Goal: Task Accomplishment & Management: Manage account settings

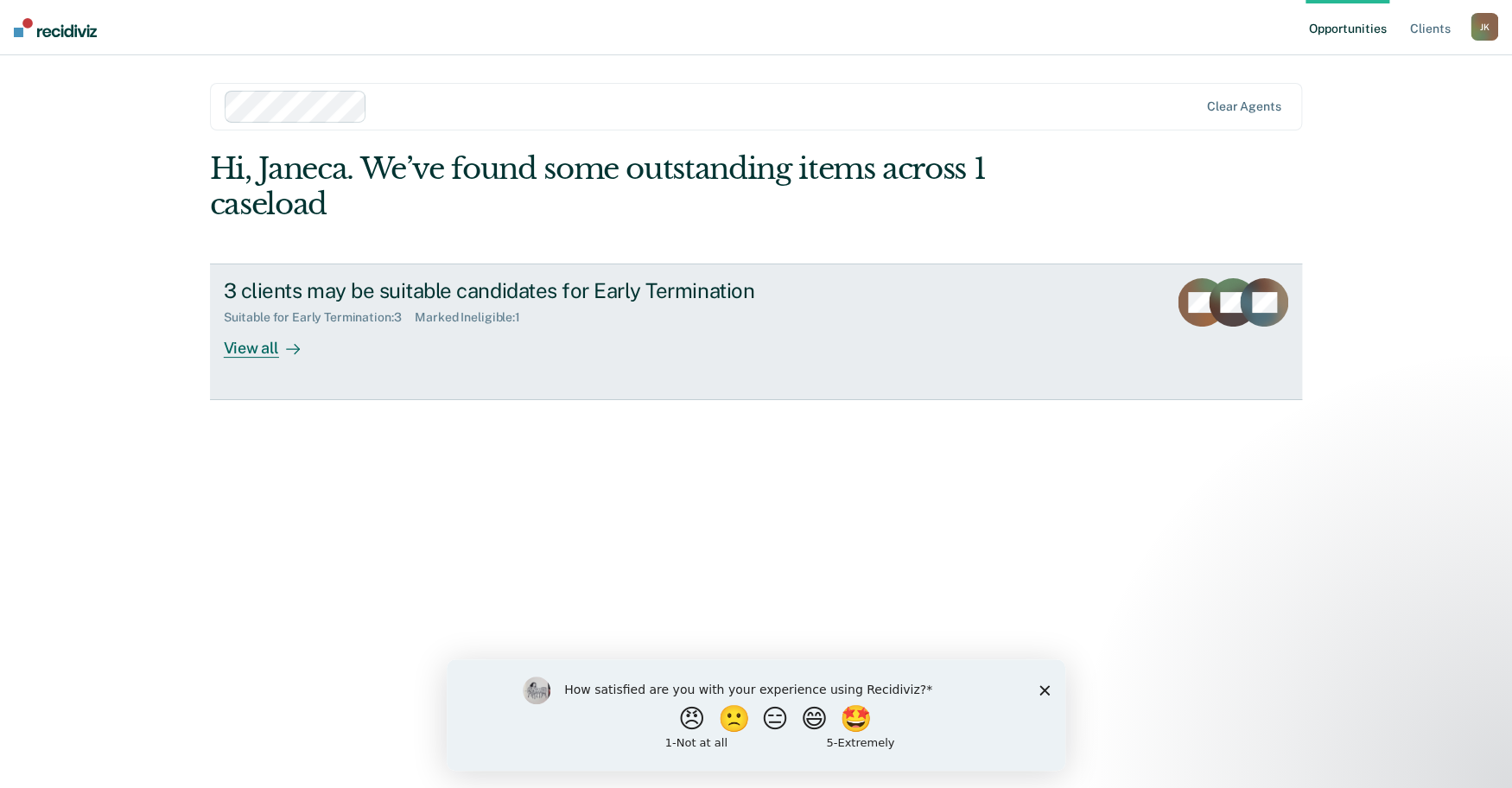
click at [256, 359] on div "View all" at bounding box center [271, 341] width 97 height 34
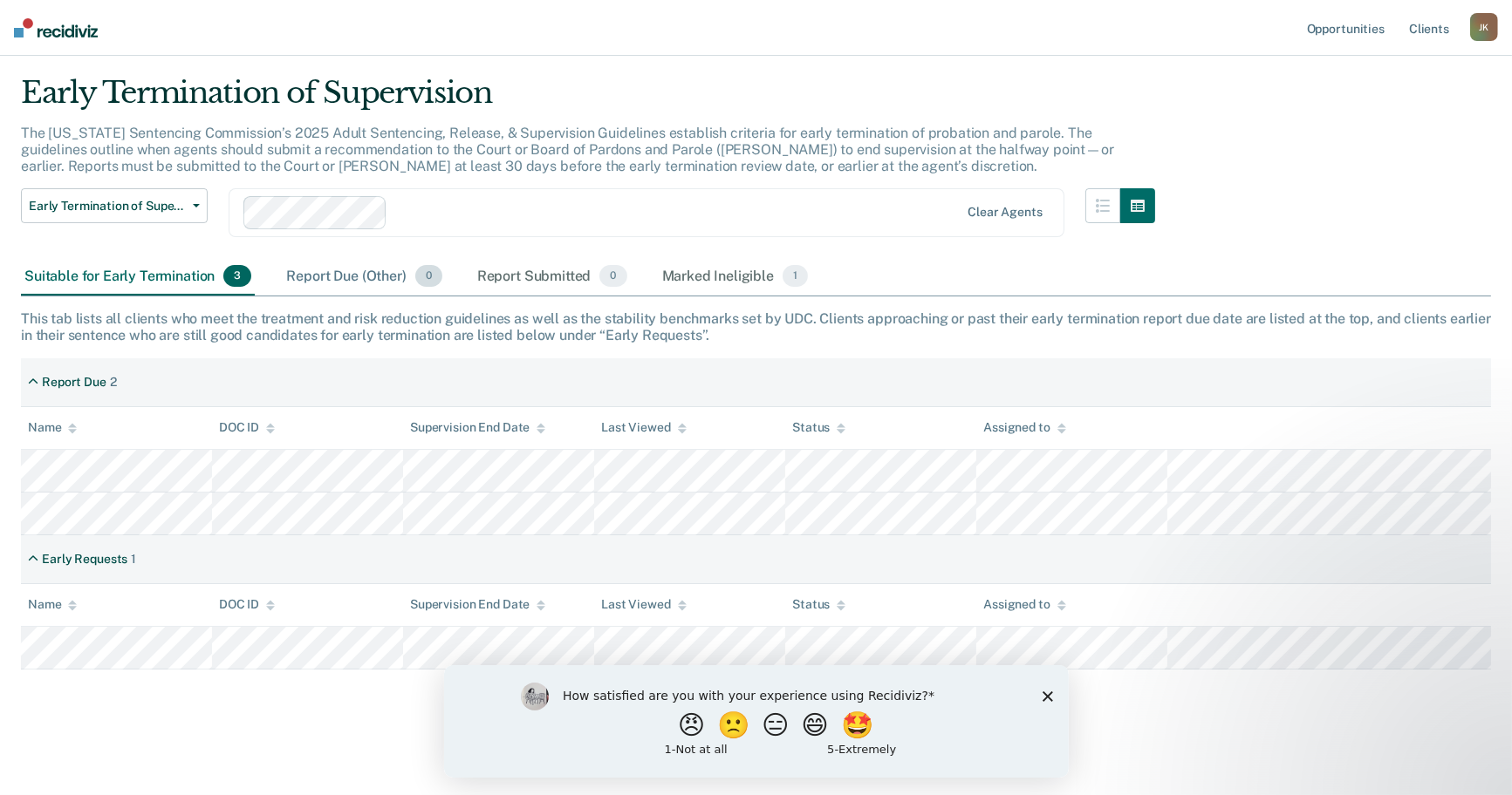
scroll to position [194, 0]
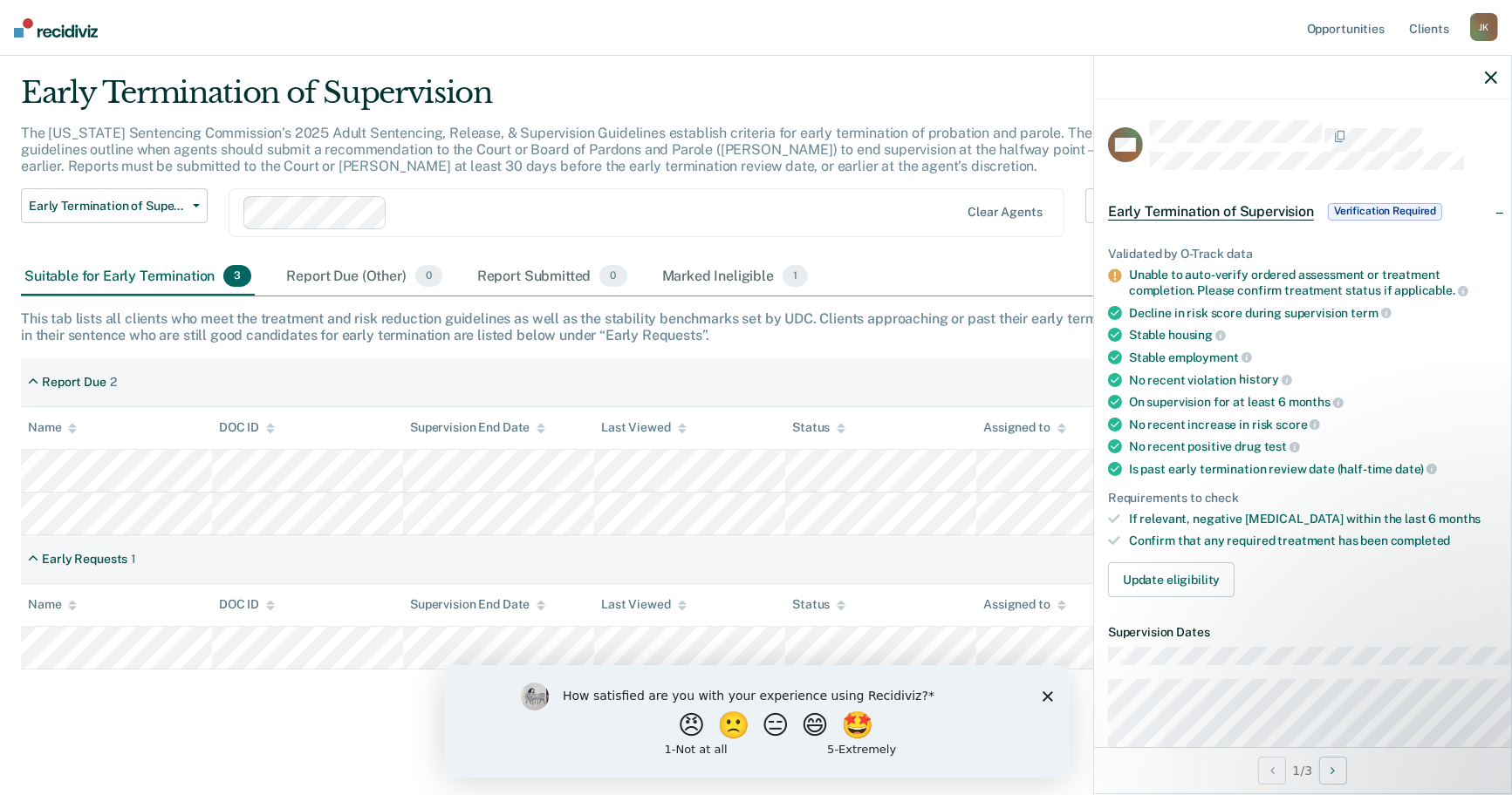
click at [1328, 221] on span "Verification Required" at bounding box center [1385, 212] width 114 height 18
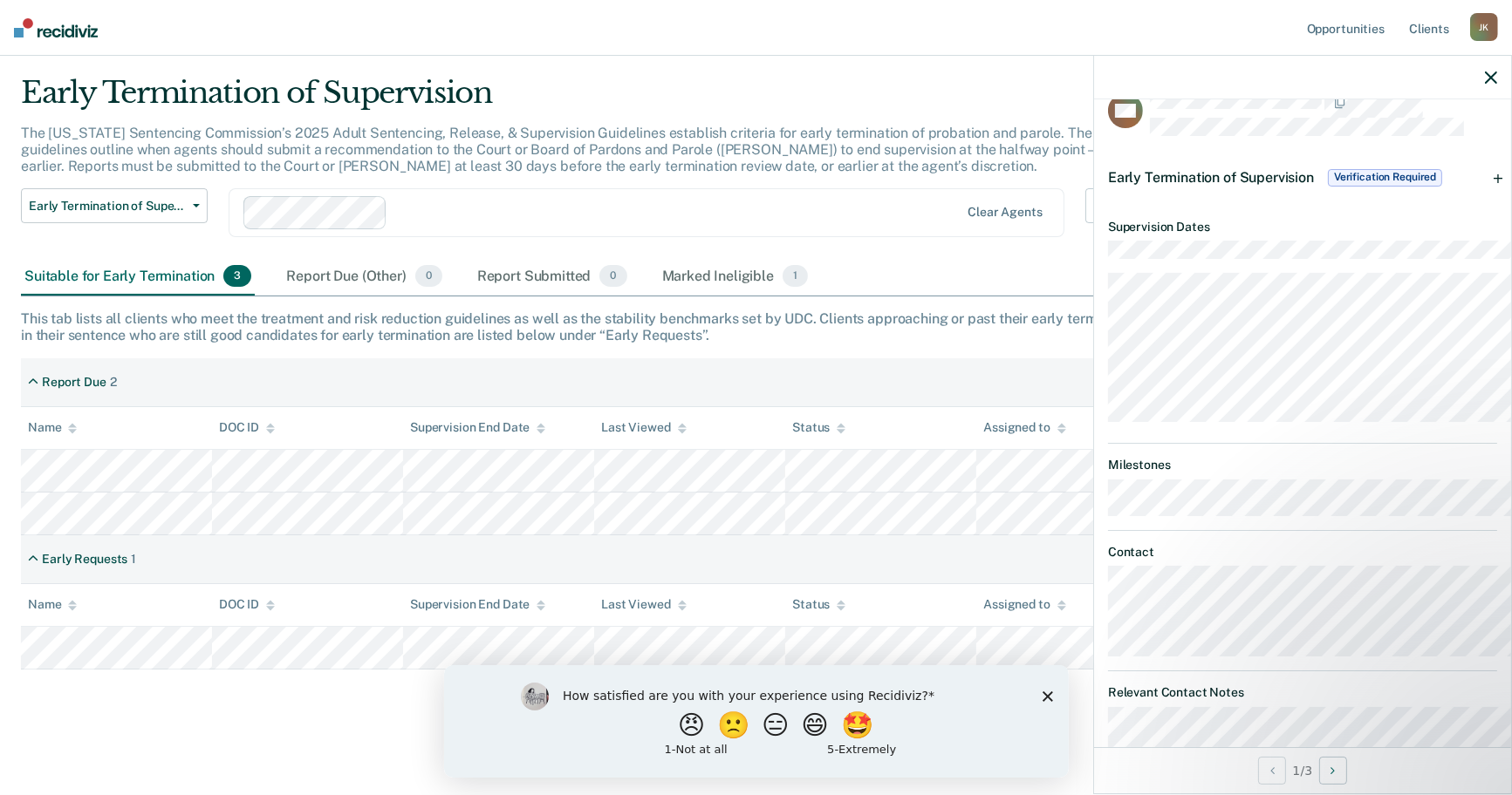
scroll to position [0, 0]
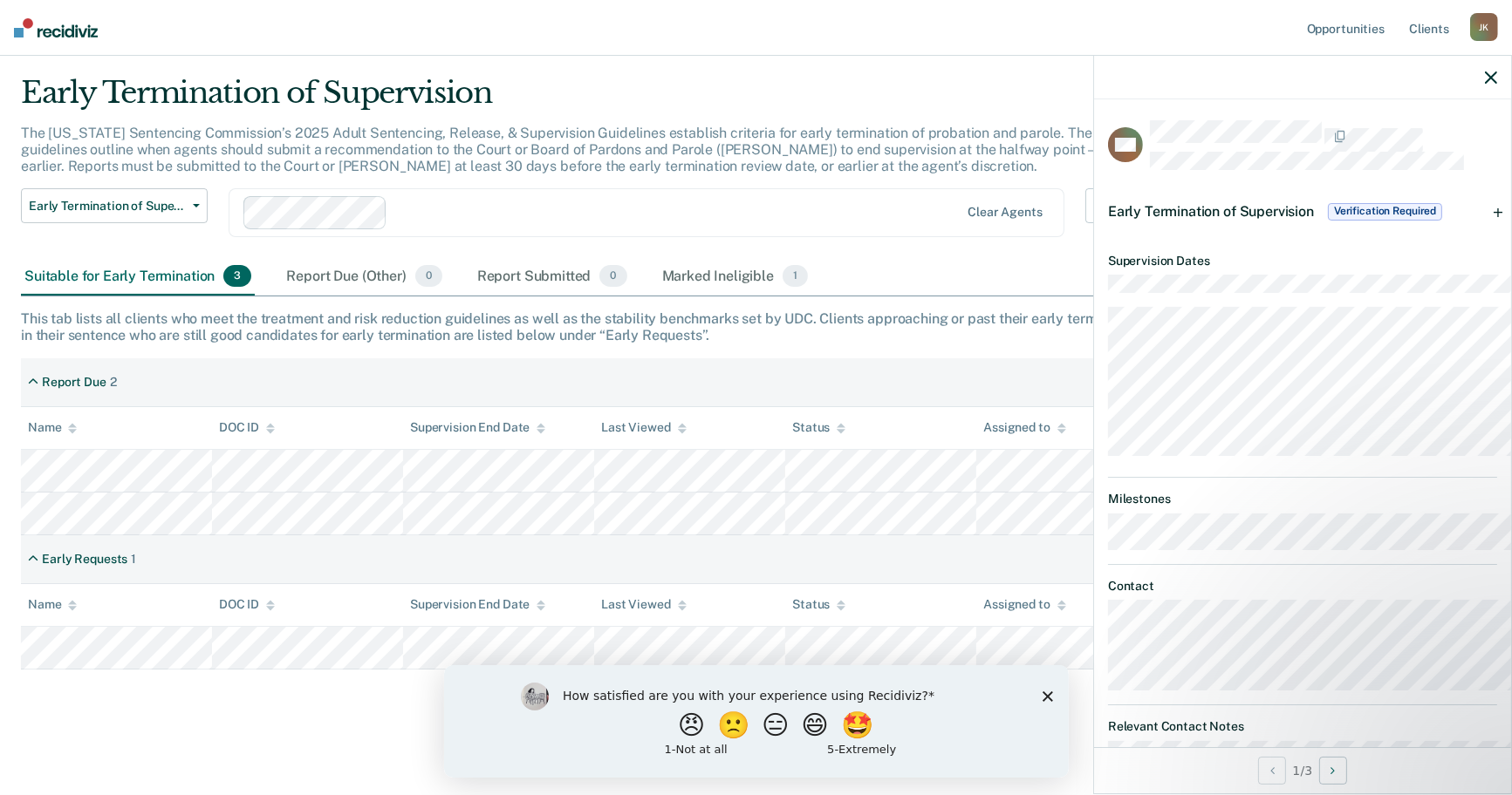
click at [1355, 221] on span "Verification Required" at bounding box center [1385, 212] width 114 height 18
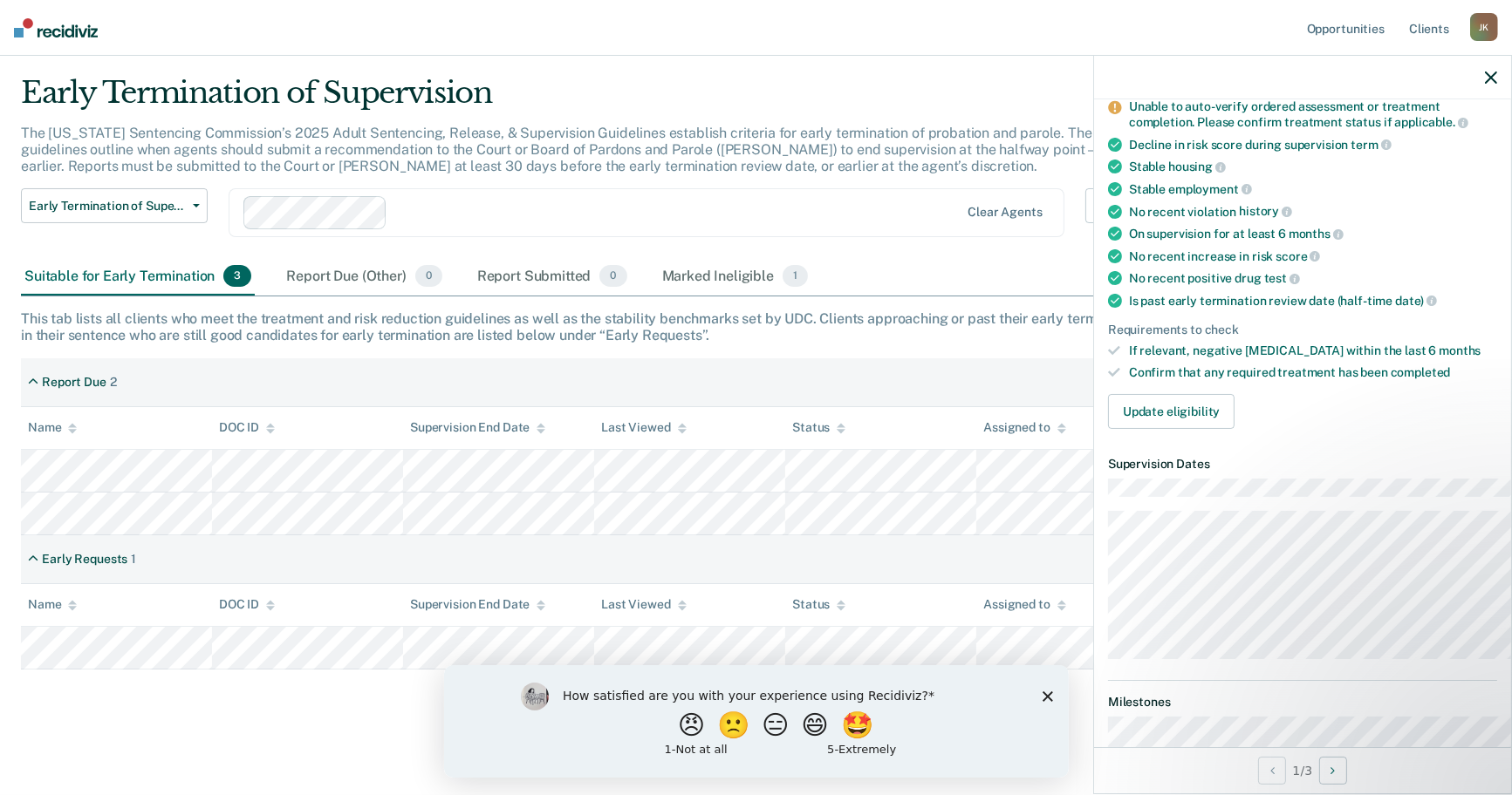
scroll to position [194, 0]
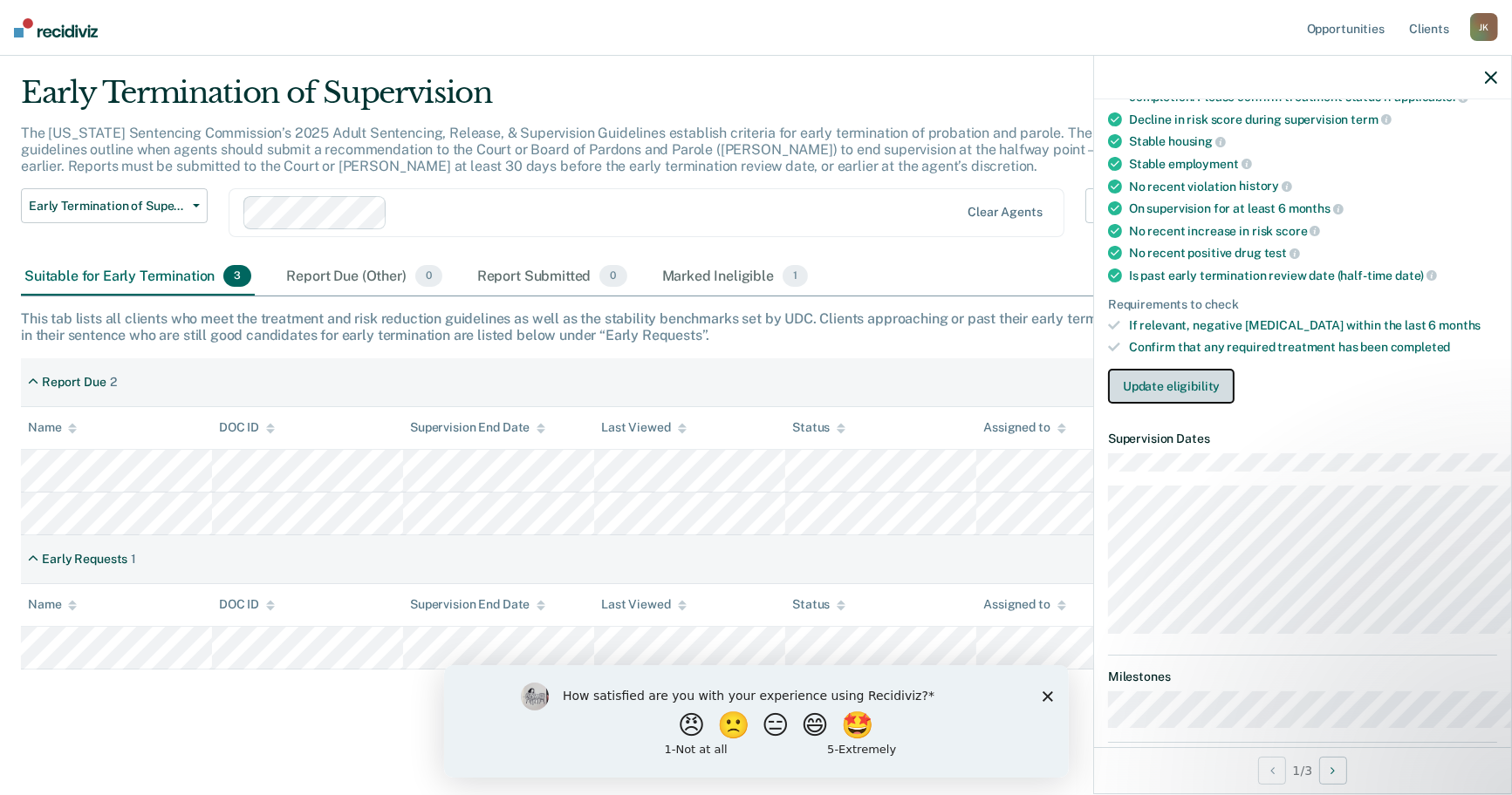
click at [1108, 404] on button "Update eligibility" at bounding box center [1171, 387] width 126 height 35
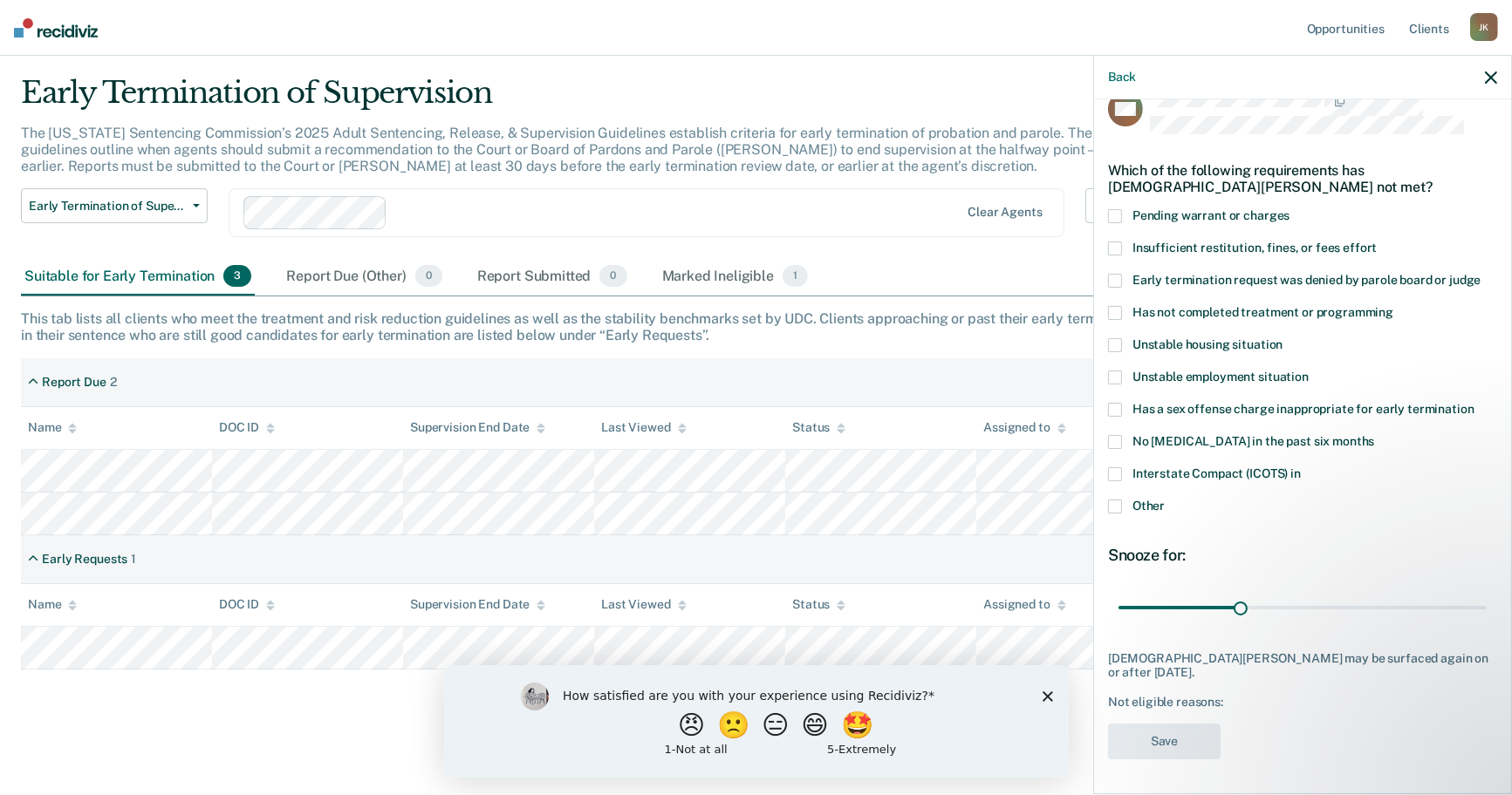
scroll to position [169, 0]
drag, startPoint x: 1048, startPoint y: 696, endPoint x: 1055, endPoint y: 709, distance: 14.8
click at [1048, 698] on polygon "Close survey" at bounding box center [1046, 695] width 10 height 10
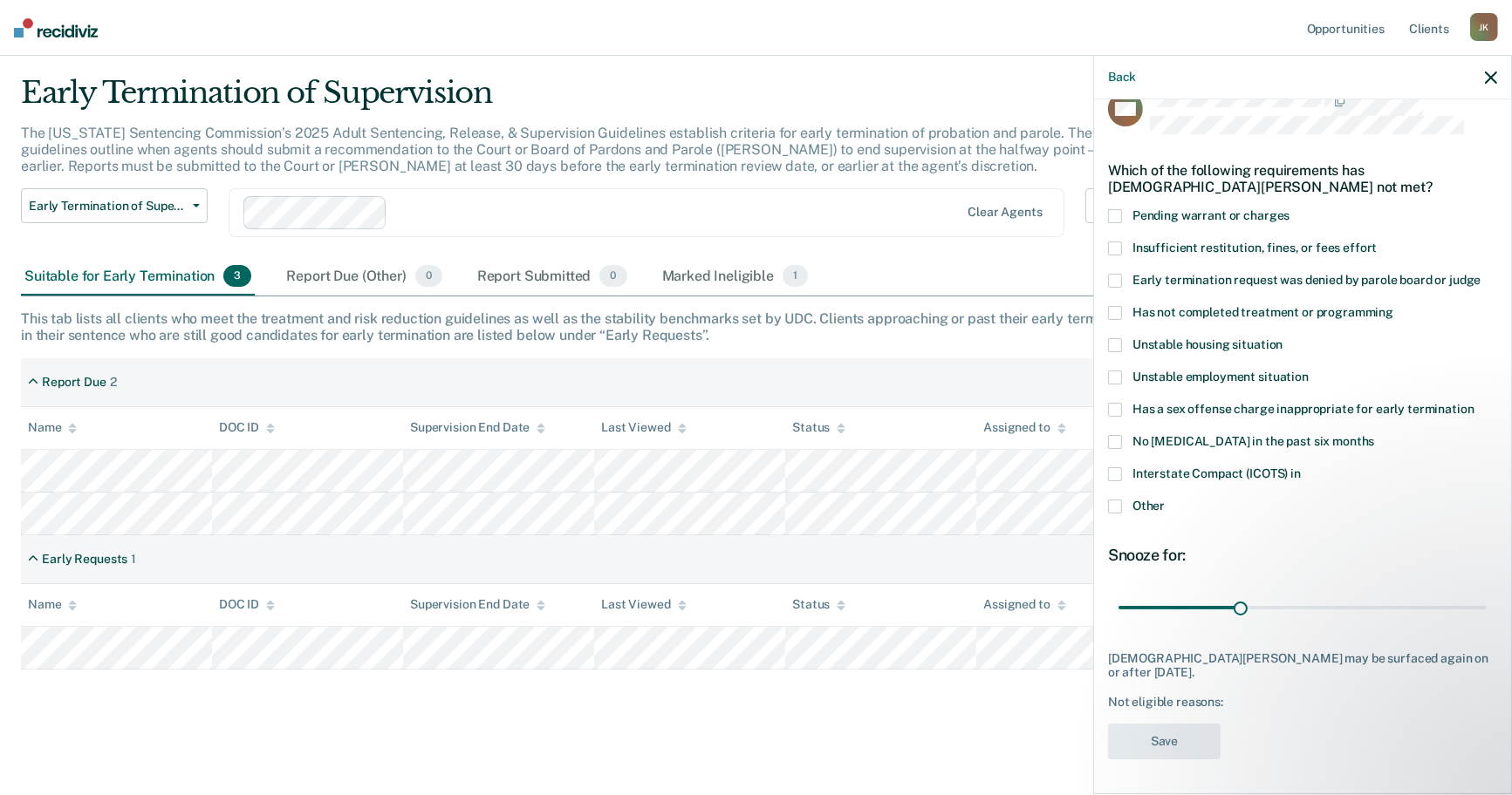
scroll to position [0, 0]
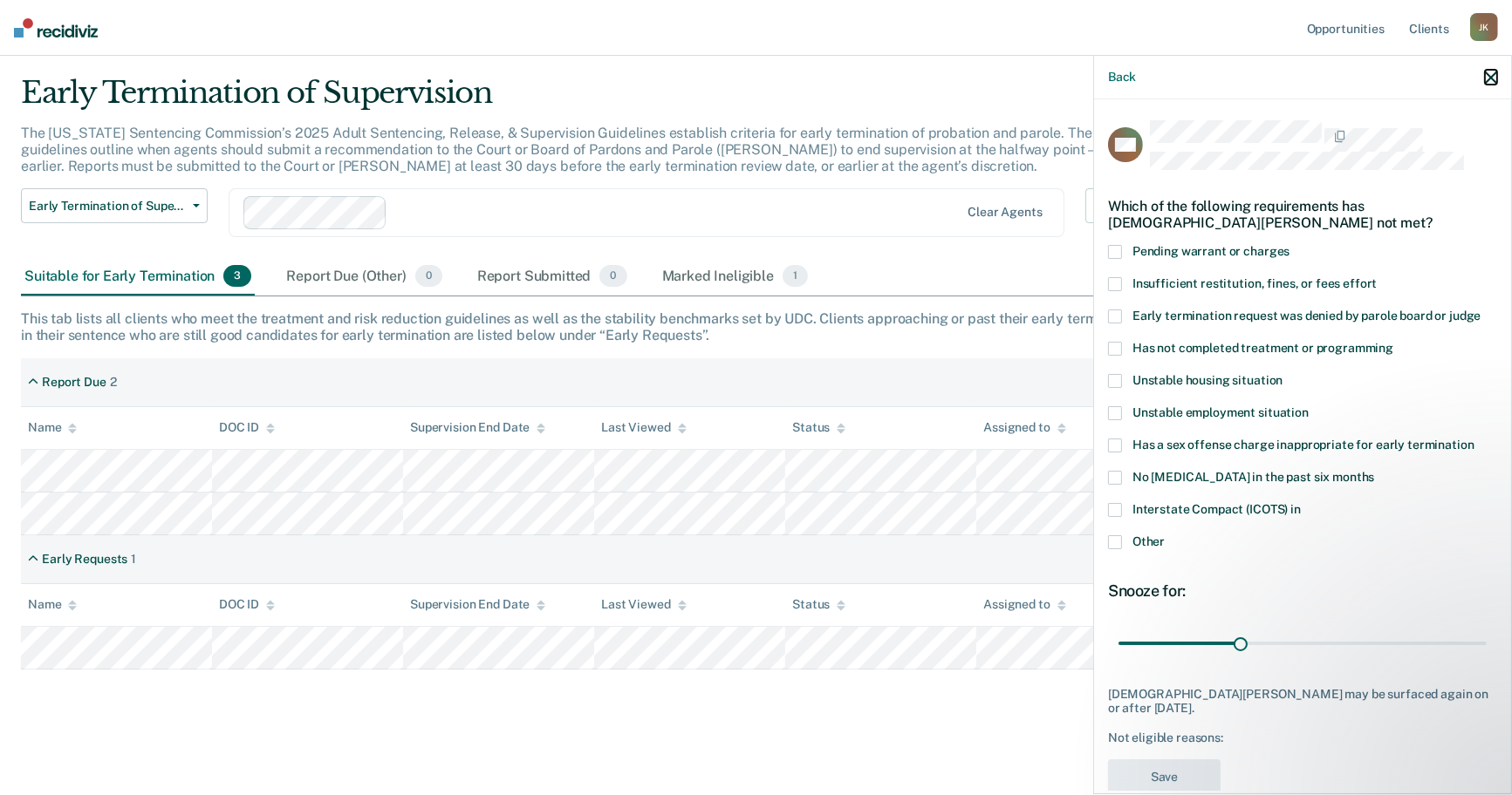
click at [1486, 83] on icon "button" at bounding box center [1491, 77] width 12 height 12
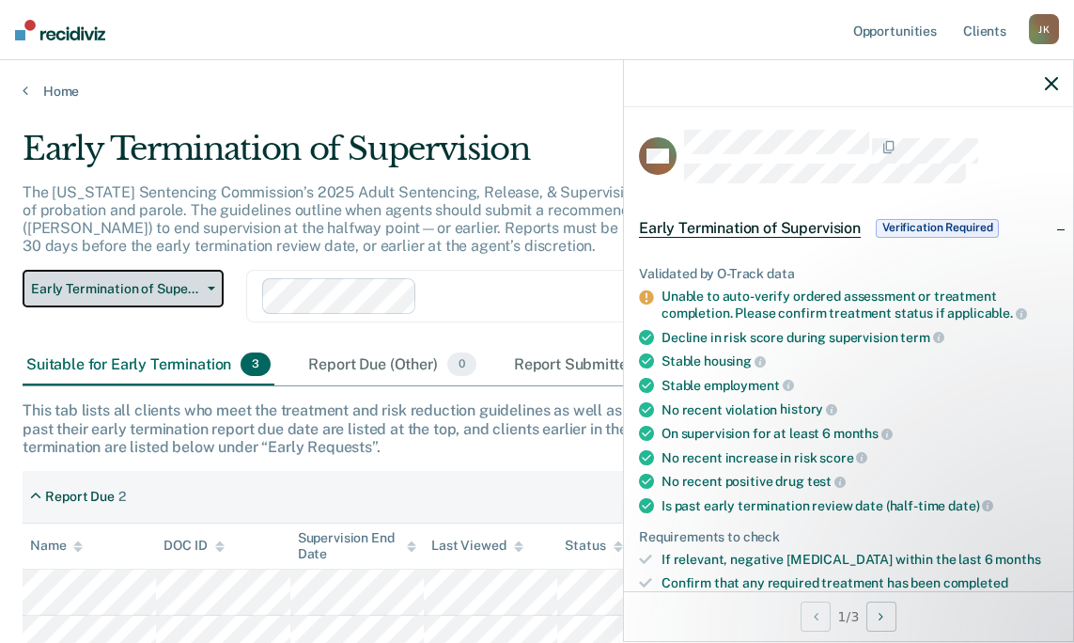
click at [153, 297] on span "Early Termination of Supervision" at bounding box center [115, 289] width 169 height 16
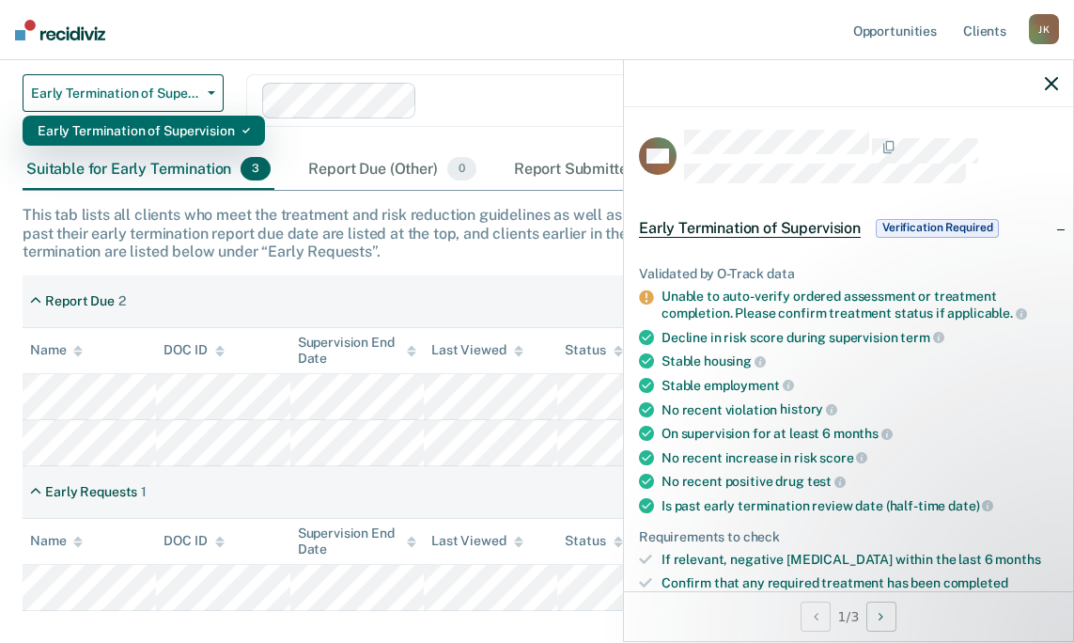
scroll to position [209, 0]
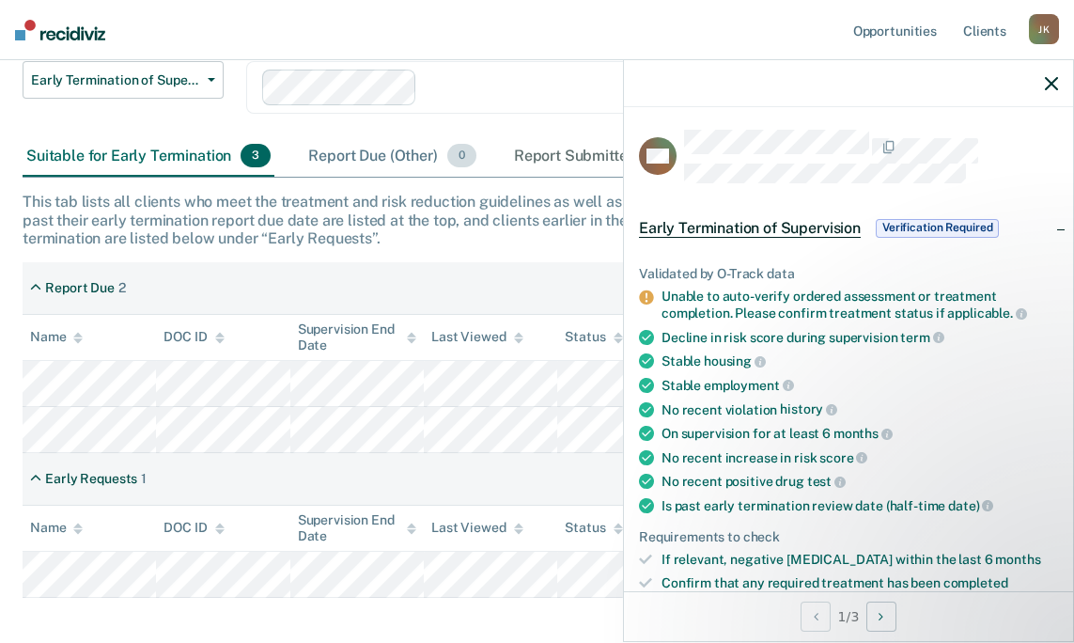
click at [441, 178] on div "Report Due (Other) 0" at bounding box center [392, 156] width 175 height 41
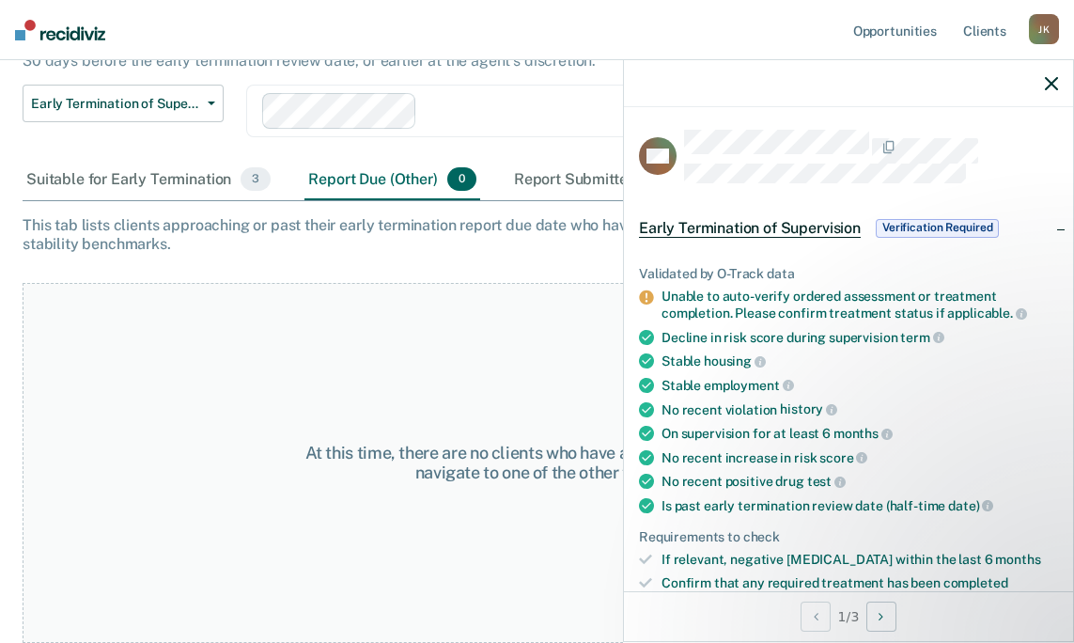
click at [256, 431] on div "At this time, there are no clients who have a report due. Please navigate to on…" at bounding box center [537, 463] width 1029 height 360
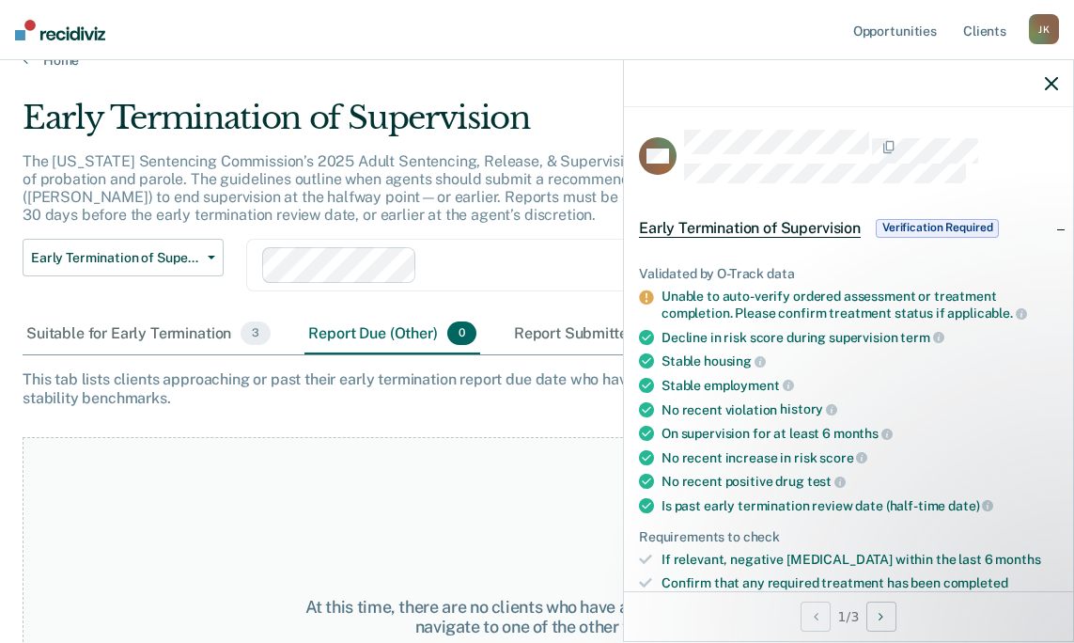
scroll to position [26, 0]
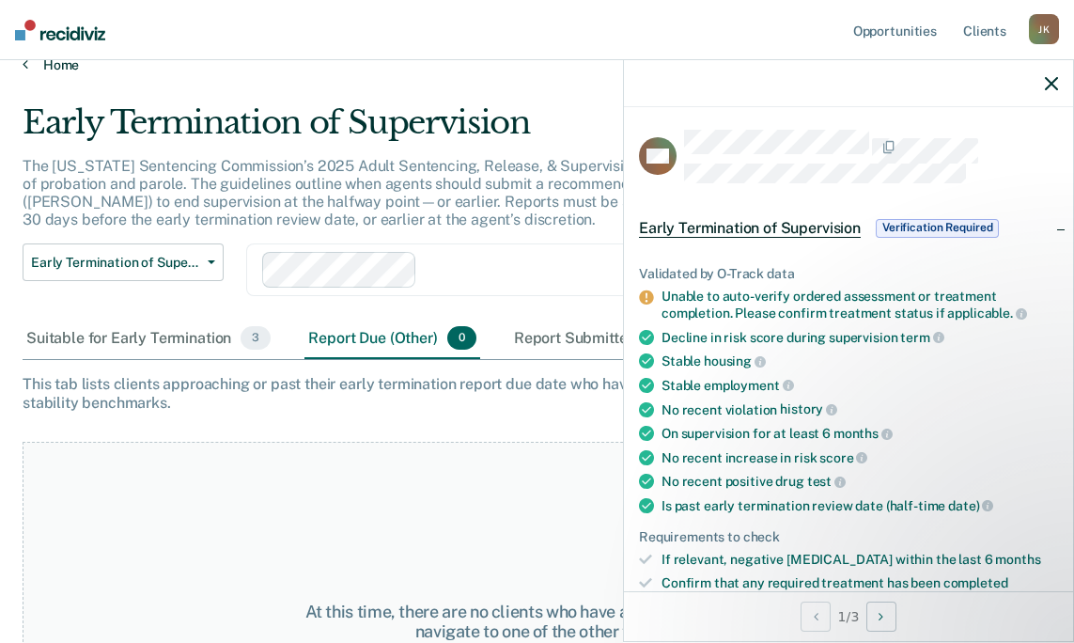
click at [28, 71] on icon at bounding box center [26, 63] width 6 height 15
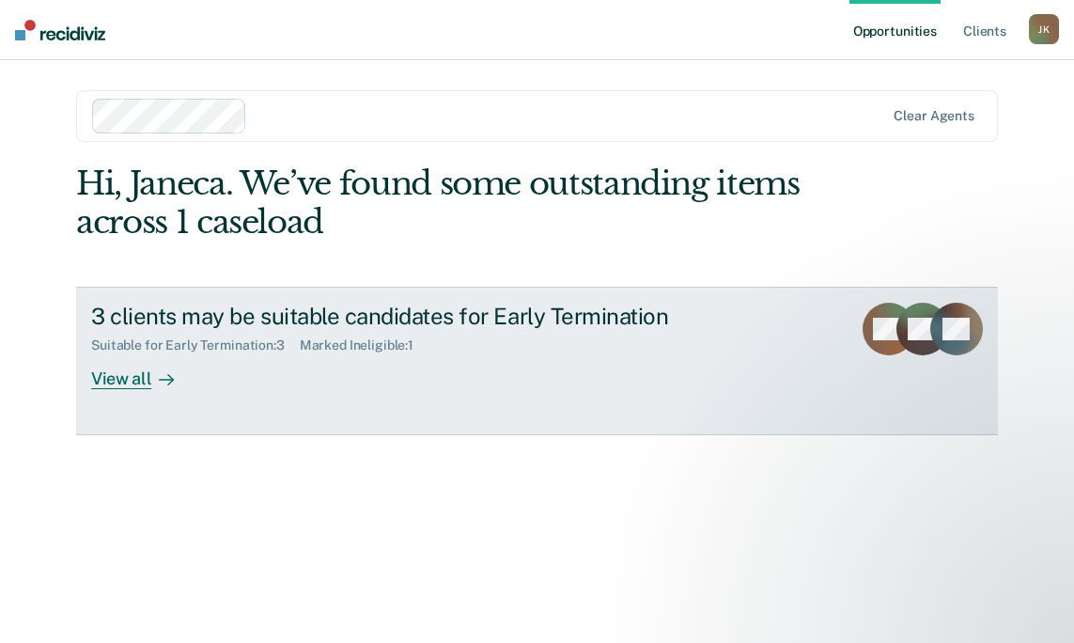
click at [144, 390] on div "View all" at bounding box center [143, 371] width 105 height 37
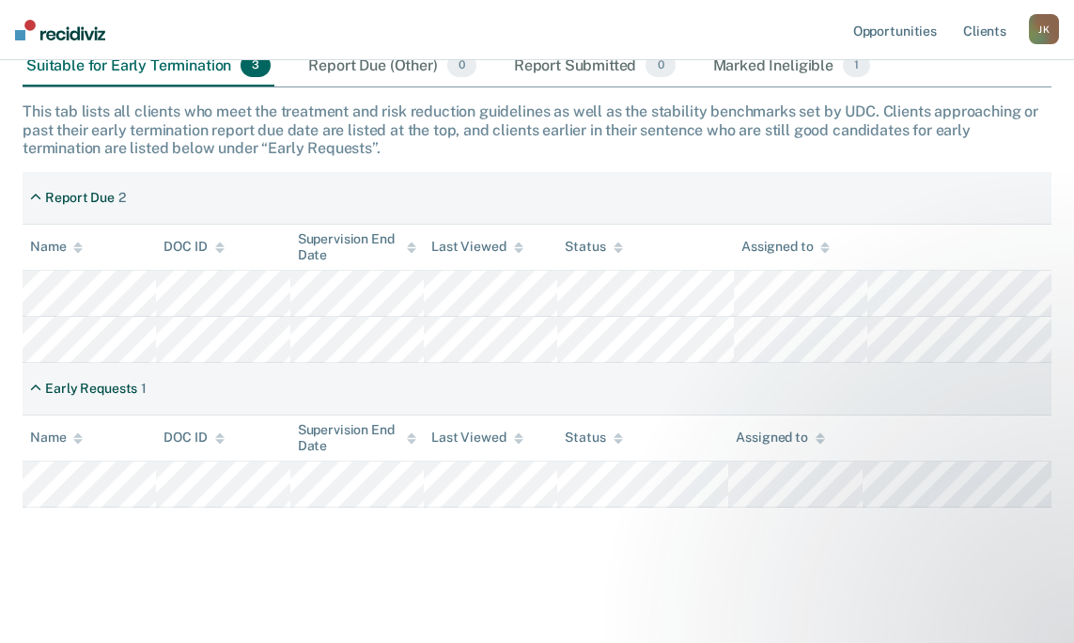
scroll to position [522, 0]
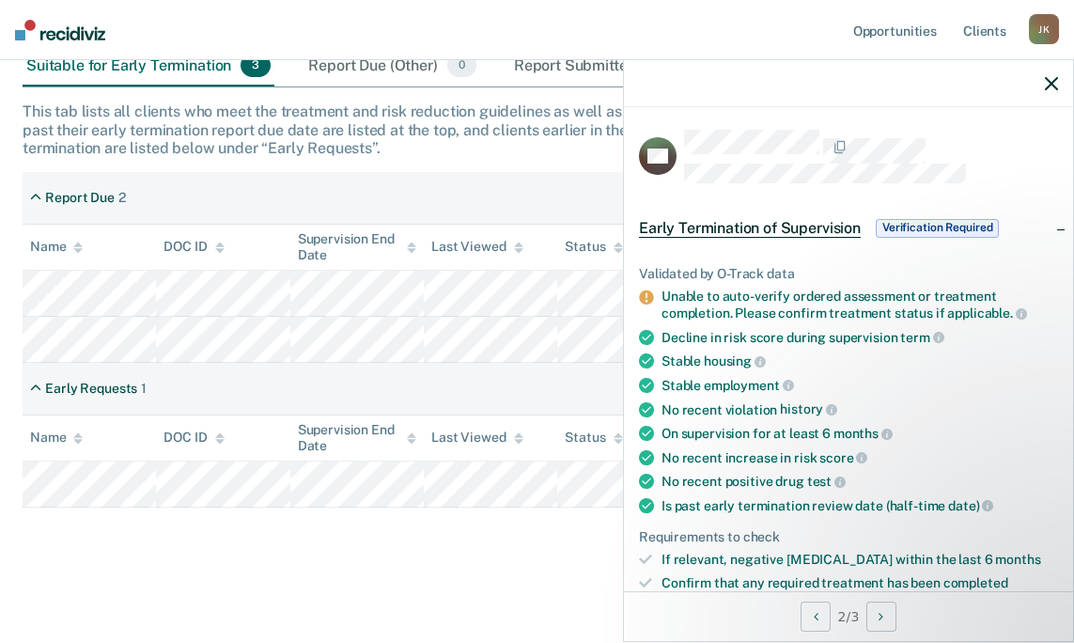
click at [878, 238] on span "Verification Required" at bounding box center [937, 228] width 123 height 19
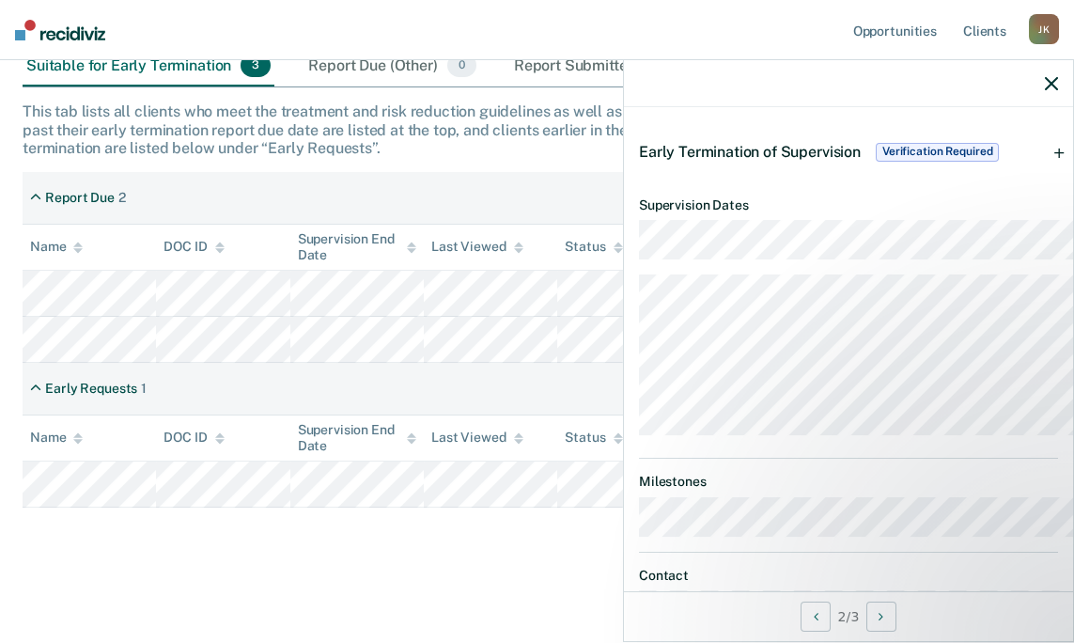
scroll to position [0, 0]
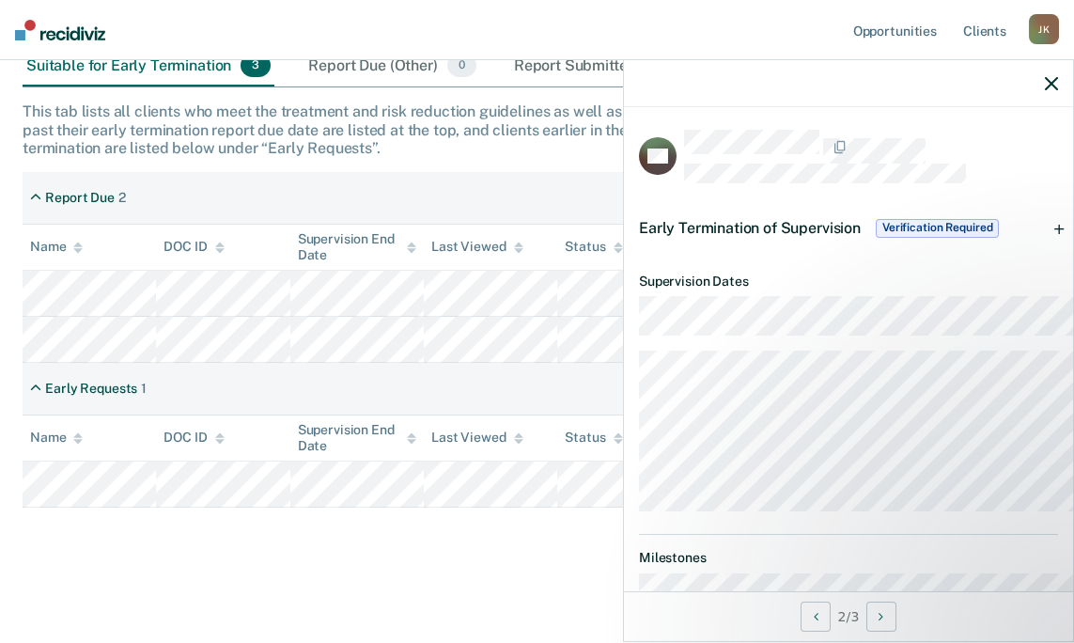
click at [876, 238] on span "Verification Required" at bounding box center [937, 228] width 123 height 19
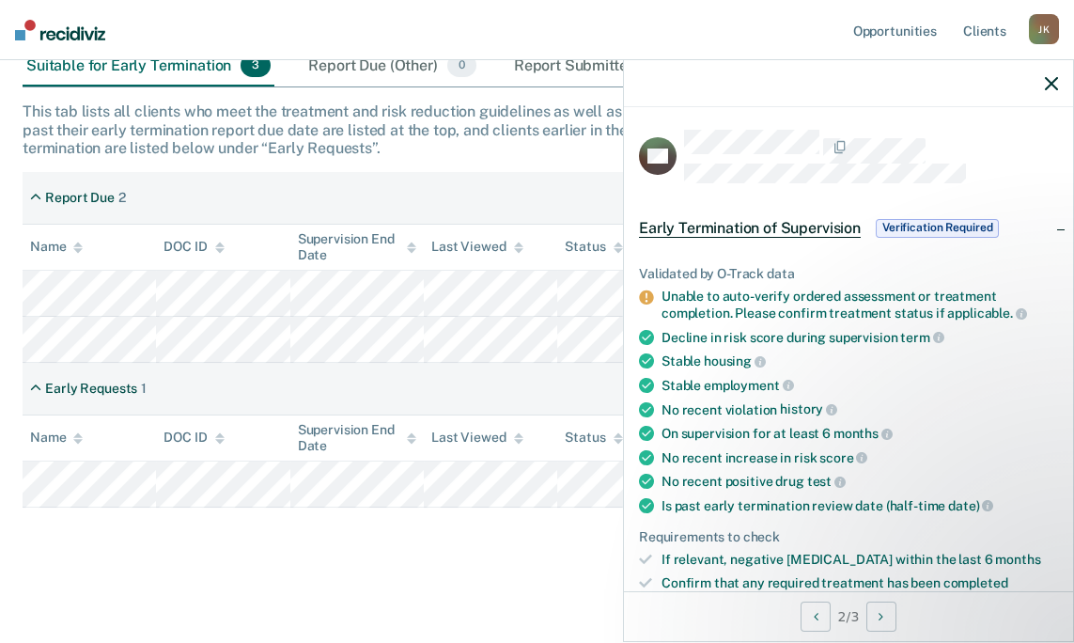
click at [662, 321] on div "Unable to auto-verify ordered assessment or treatment completion. Please confir…" at bounding box center [860, 305] width 397 height 32
click at [639, 305] on icon at bounding box center [646, 297] width 14 height 14
click at [880, 238] on span "Verification Required" at bounding box center [937, 228] width 123 height 19
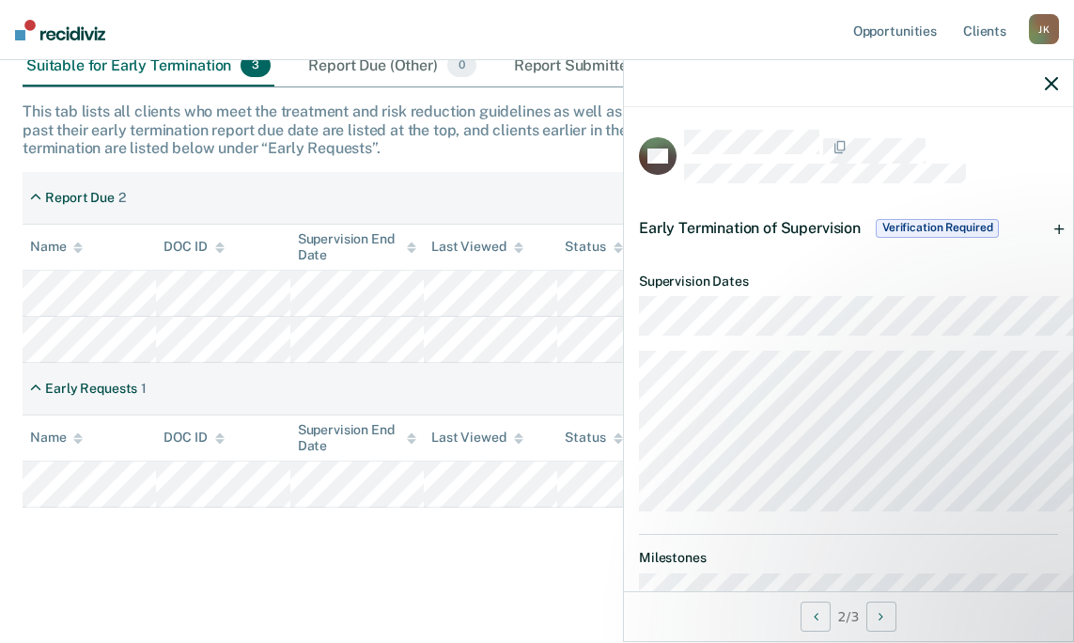
click at [1039, 258] on div "Early Termination of Supervision Verification Required" at bounding box center [848, 228] width 449 height 60
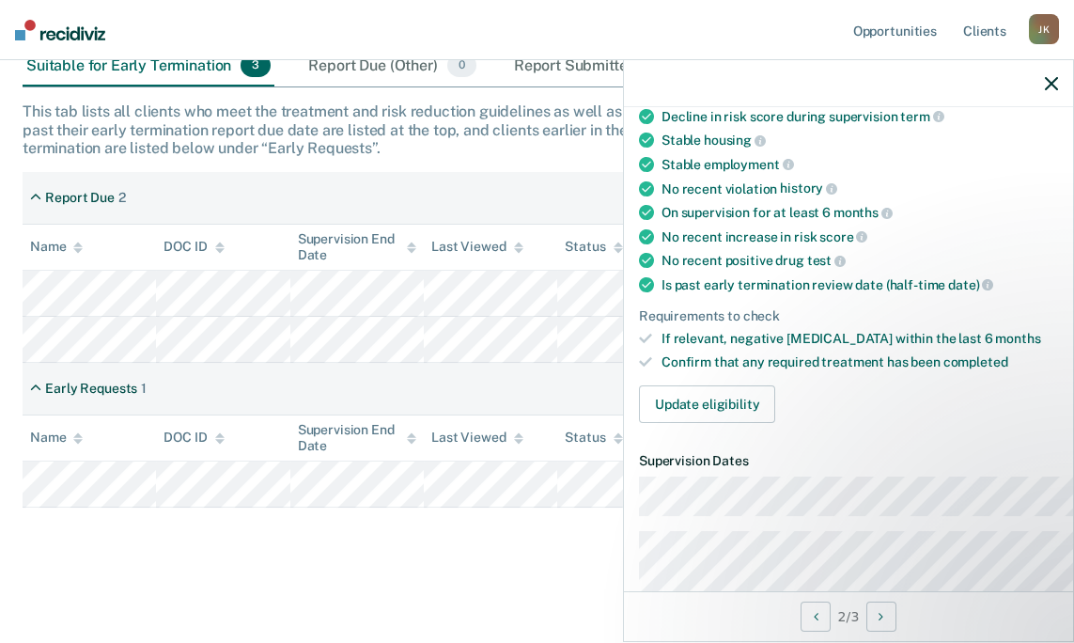
scroll to position [313, 0]
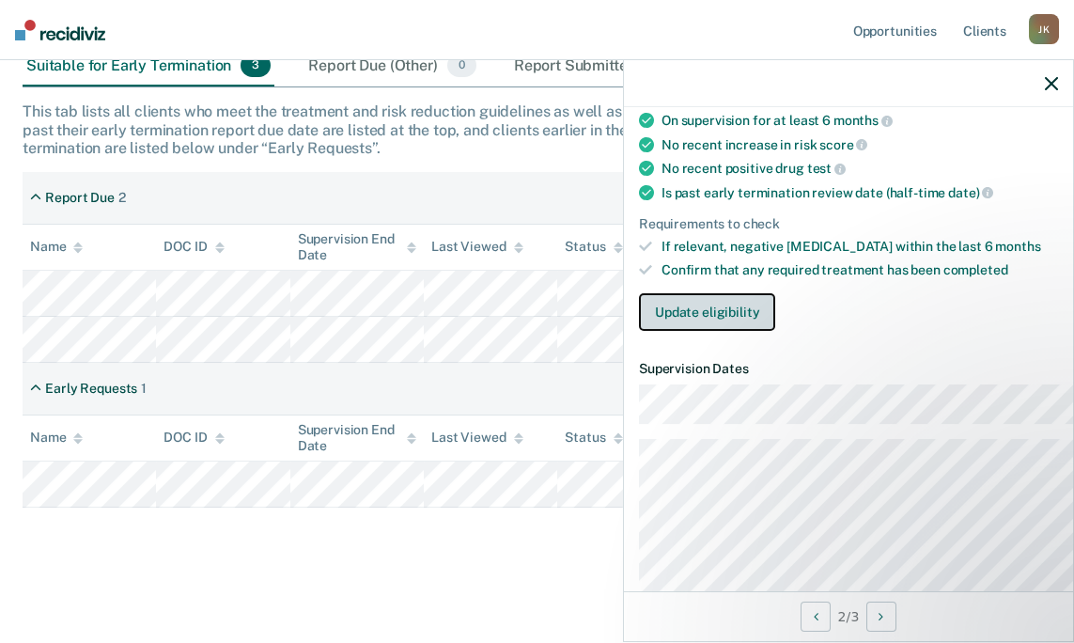
click at [639, 331] on button "Update eligibility" at bounding box center [707, 312] width 136 height 38
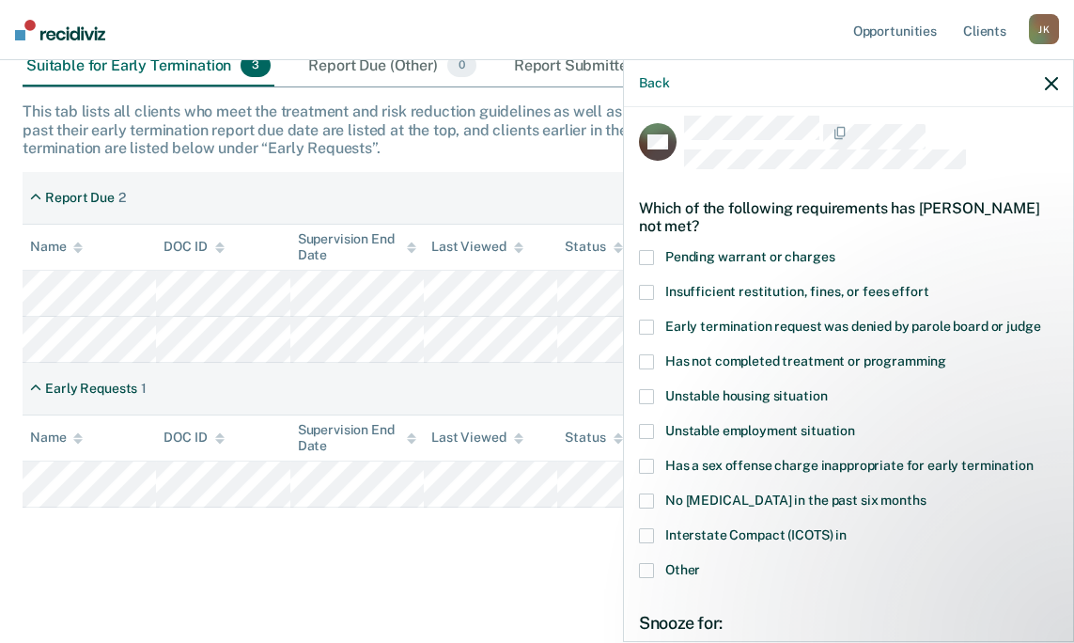
scroll to position [0, 0]
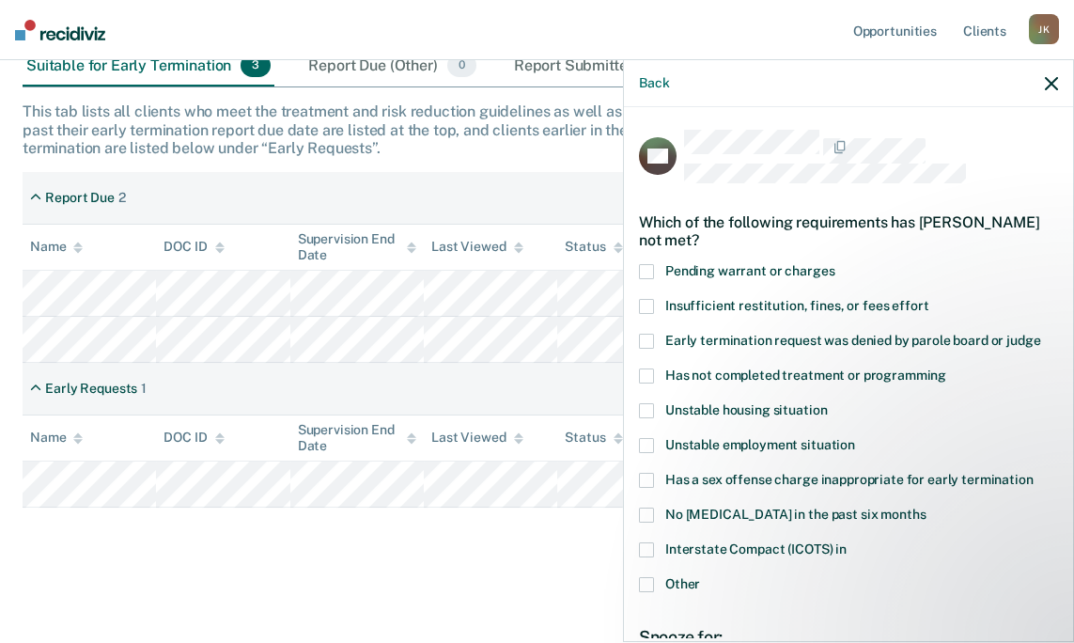
click at [639, 384] on span at bounding box center [646, 375] width 15 height 15
click at [947, 368] on input "Has not completed treatment or programming" at bounding box center [947, 368] width 0 height 0
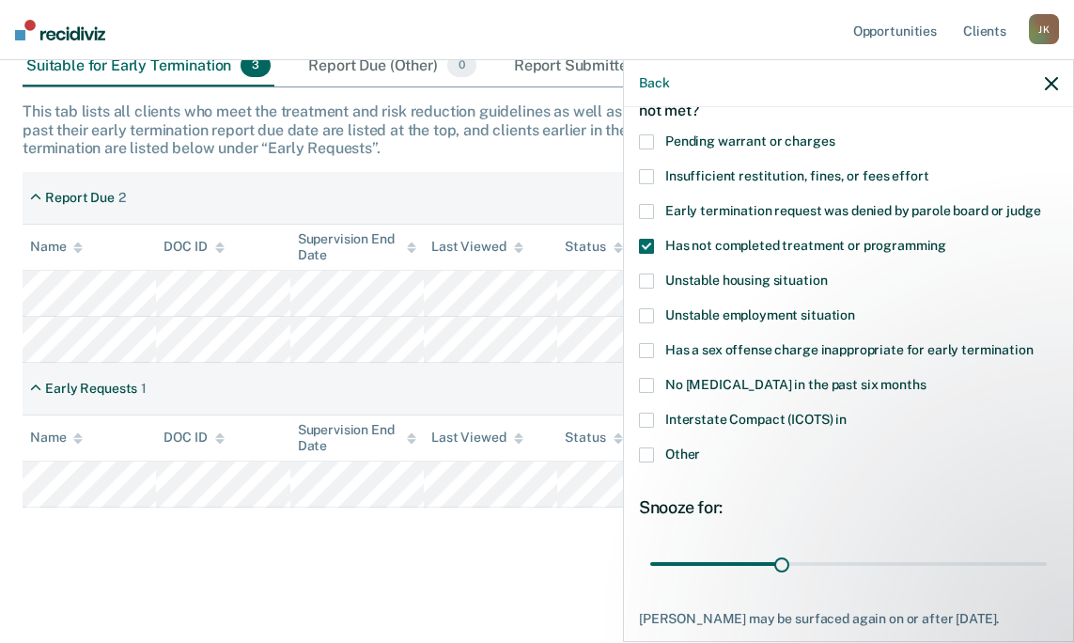
scroll to position [377, 0]
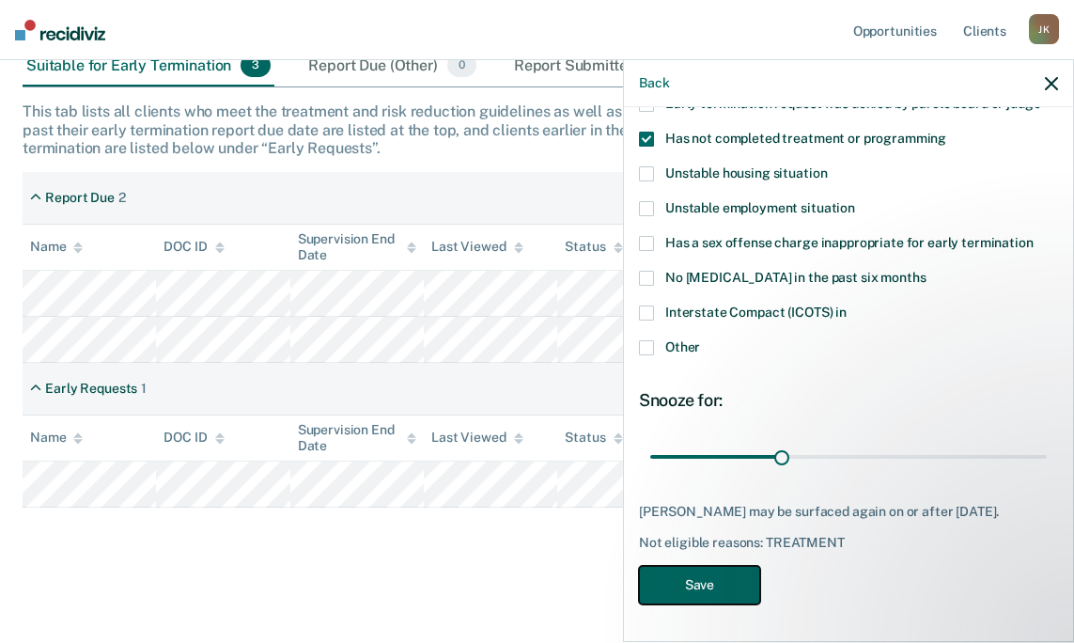
click at [639, 572] on button "Save" at bounding box center [699, 585] width 121 height 39
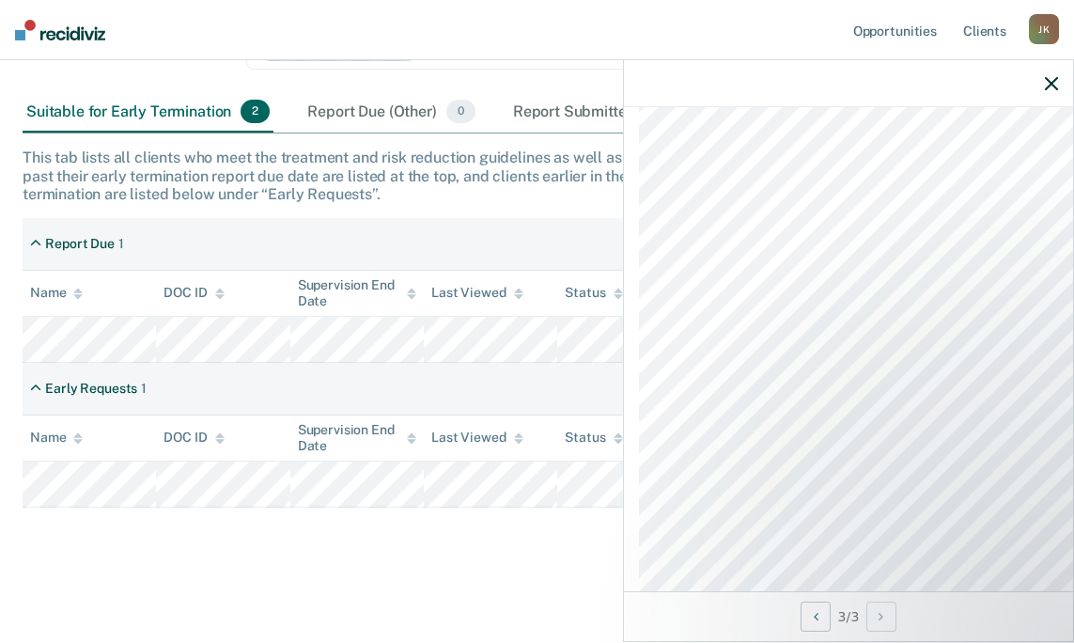
scroll to position [1327, 0]
click at [1047, 90] on icon "button" at bounding box center [1051, 83] width 13 height 13
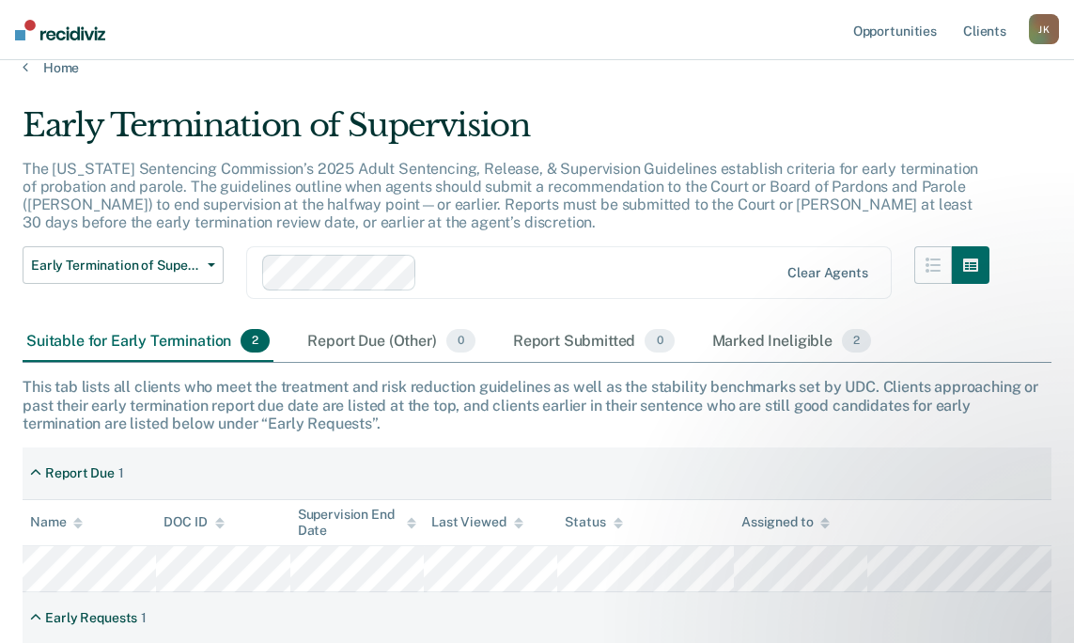
scroll to position [0, 0]
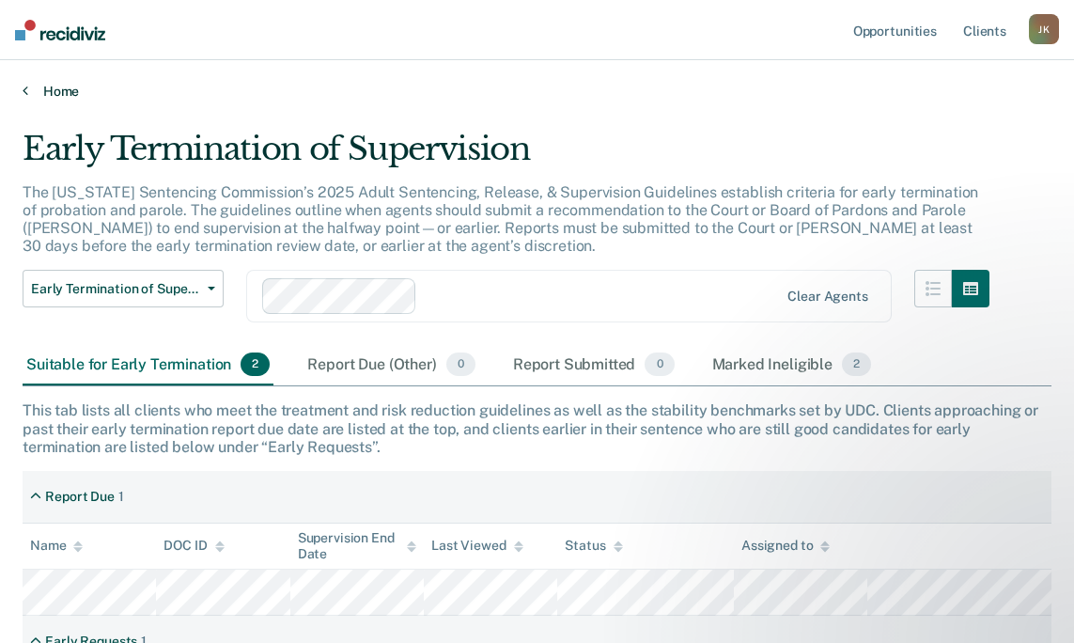
click at [28, 98] on icon at bounding box center [26, 90] width 6 height 15
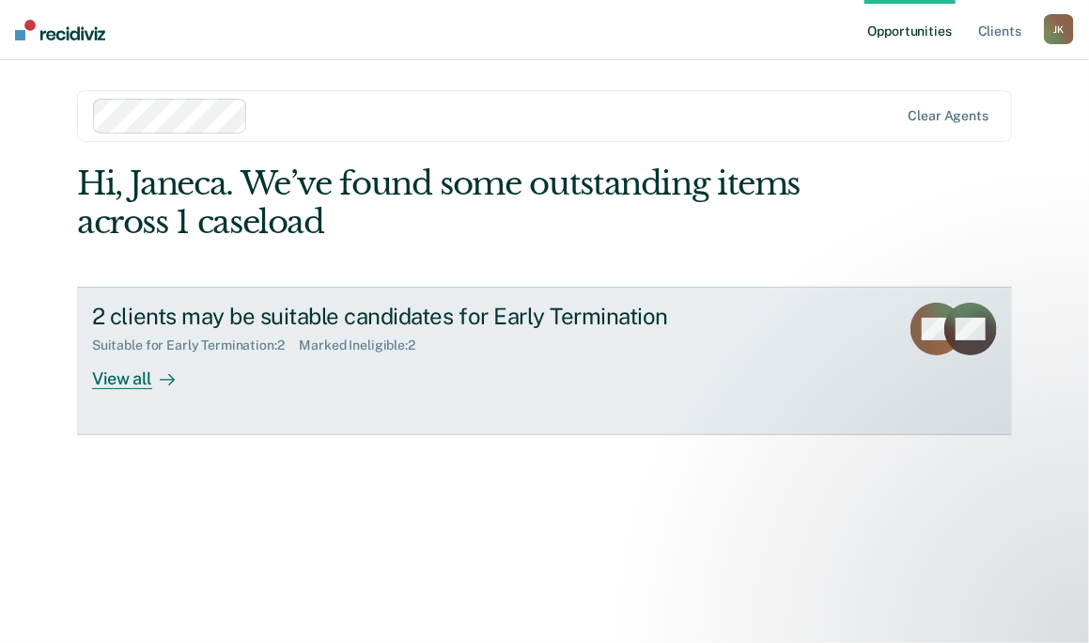
click at [143, 390] on div "View all" at bounding box center [144, 371] width 105 height 37
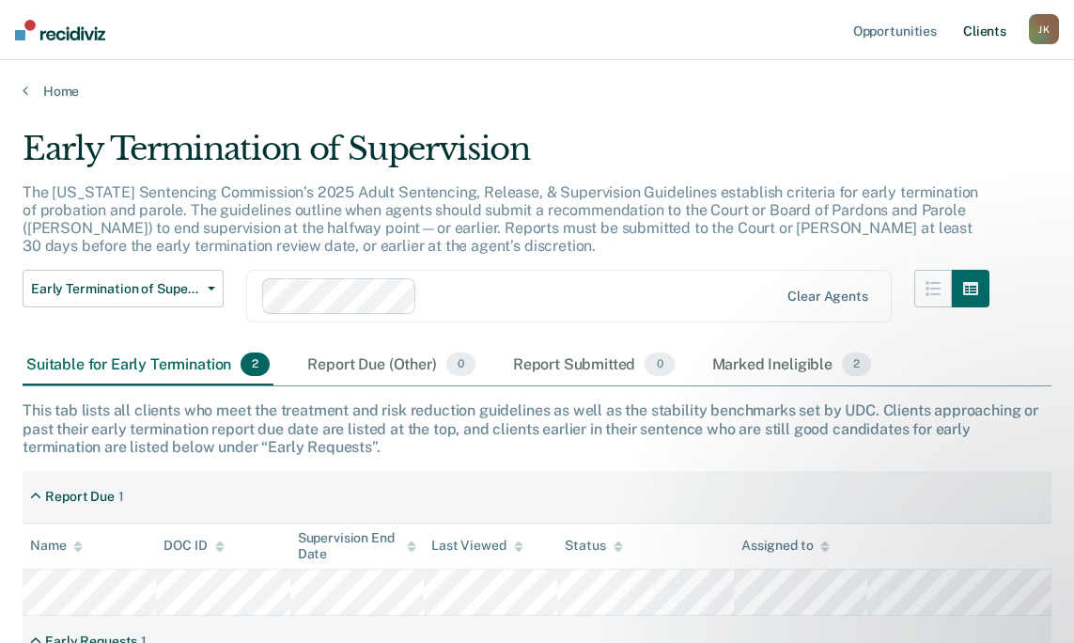
click at [979, 37] on link "Client s" at bounding box center [985, 30] width 51 height 60
